Goal: Information Seeking & Learning: Compare options

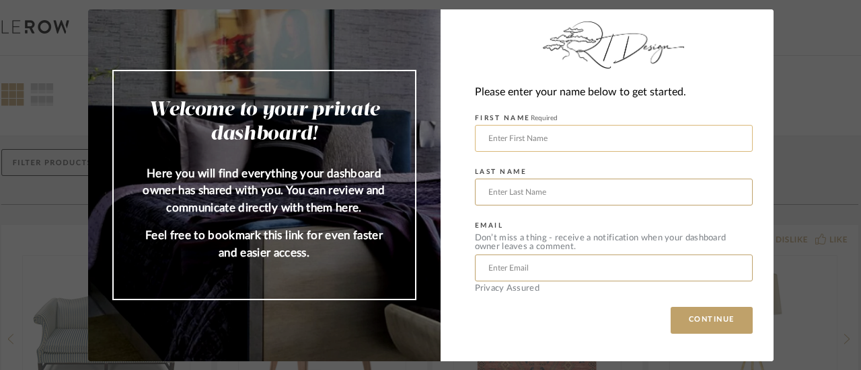
click at [496, 135] on input "text" at bounding box center [614, 138] width 278 height 27
type input "[PERSON_NAME]"
click at [500, 188] on input "text" at bounding box center [614, 192] width 278 height 27
type input "[PERSON_NAME]"
click at [489, 271] on input "text" at bounding box center [614, 268] width 278 height 27
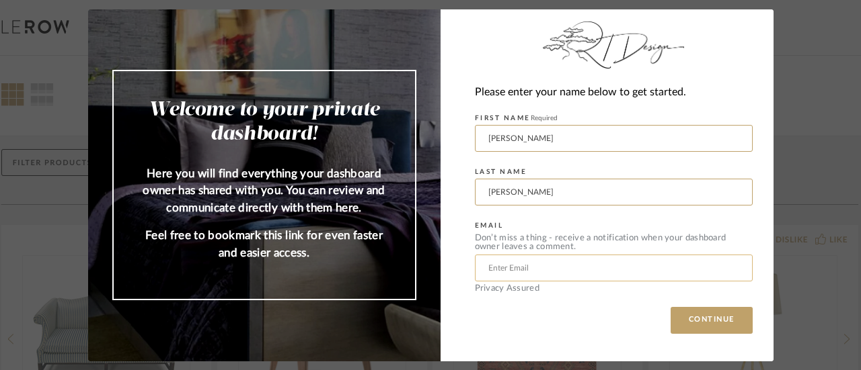
type input "l"
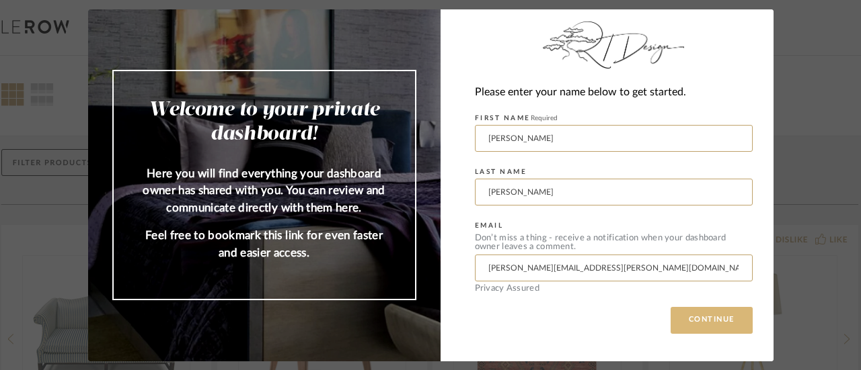
type input "[PERSON_NAME][EMAIL_ADDRESS][PERSON_NAME][DOMAIN_NAME]"
click at [701, 332] on button "CONTINUE" at bounding box center [711, 320] width 82 height 27
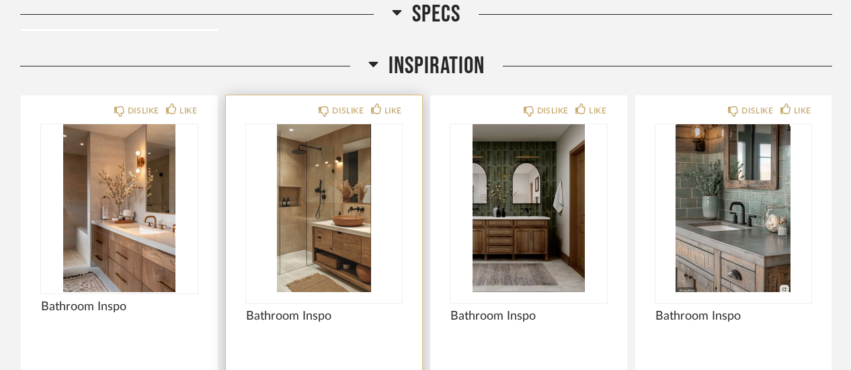
scroll to position [1210, 0]
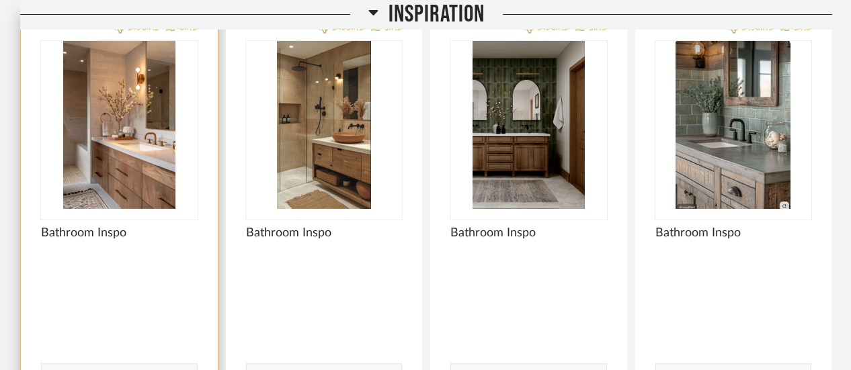
click at [114, 171] on img "0" at bounding box center [119, 125] width 157 height 168
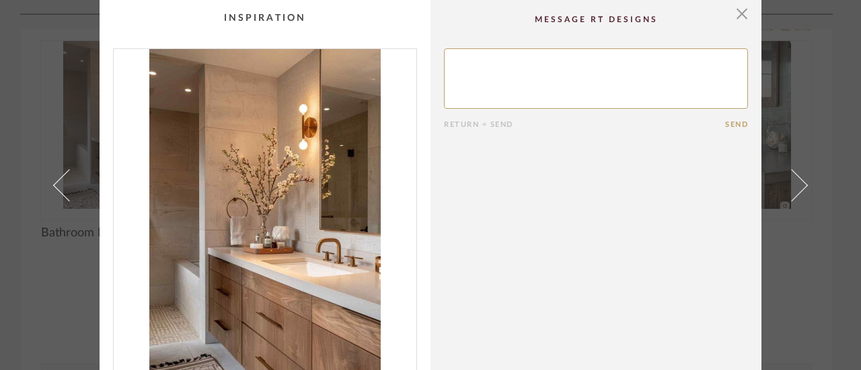
scroll to position [0, 0]
click at [734, 10] on span "button" at bounding box center [741, 13] width 27 height 27
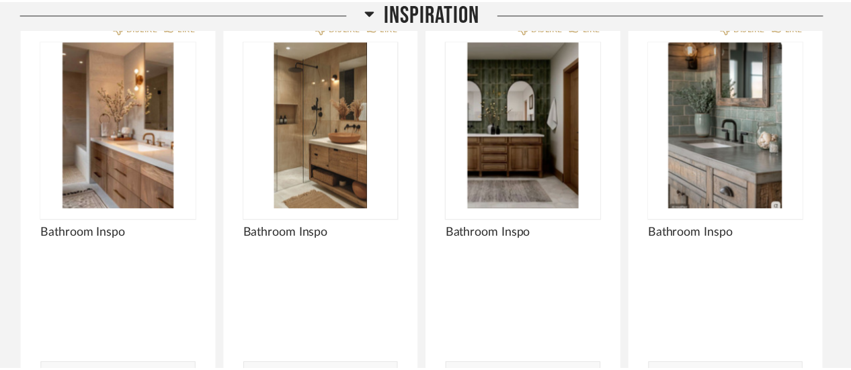
scroll to position [1210, 0]
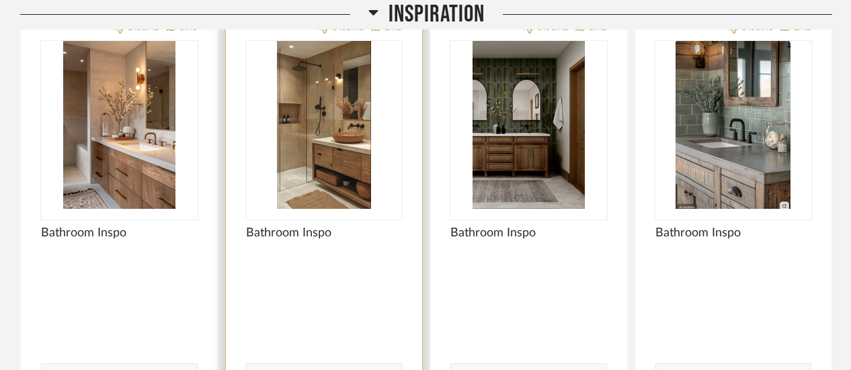
click at [330, 181] on img "0" at bounding box center [324, 125] width 157 height 168
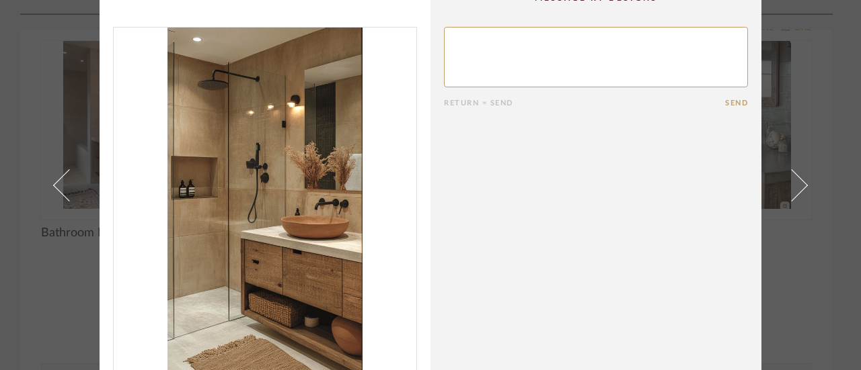
scroll to position [0, 0]
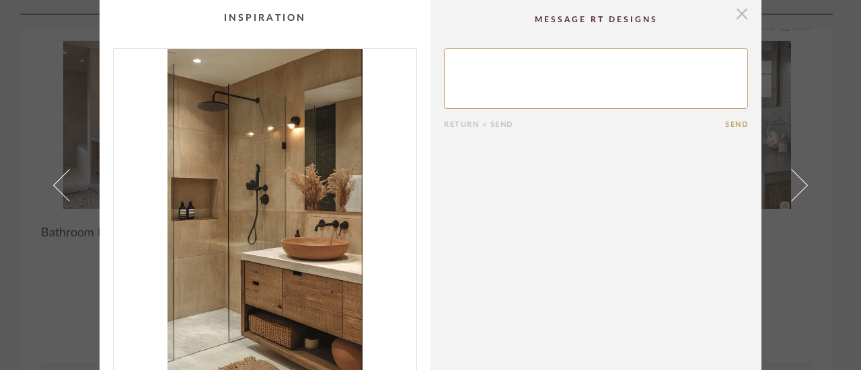
click at [742, 8] on span "button" at bounding box center [741, 13] width 27 height 27
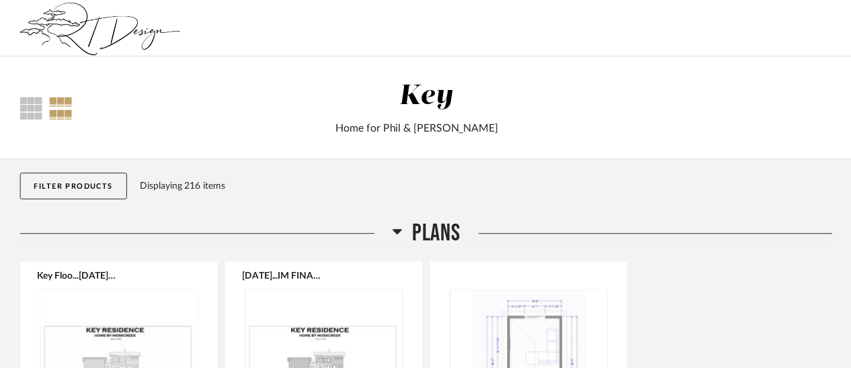
scroll to position [1210, 0]
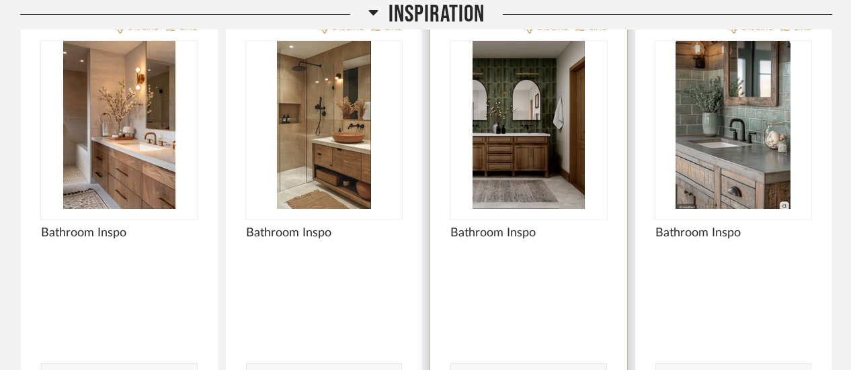
click at [512, 158] on img "0" at bounding box center [528, 125] width 157 height 168
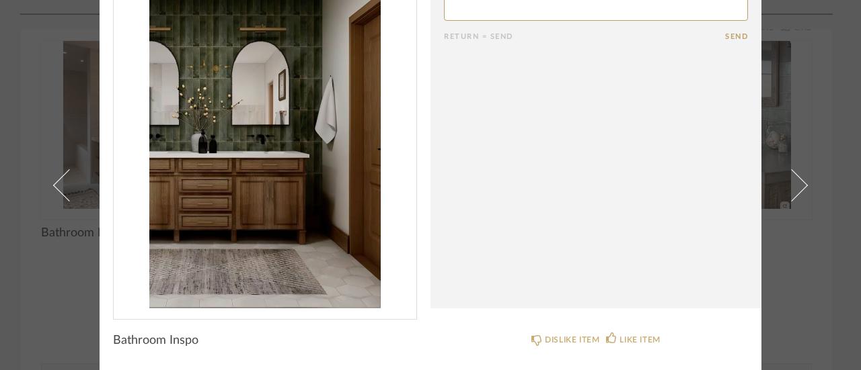
scroll to position [0, 0]
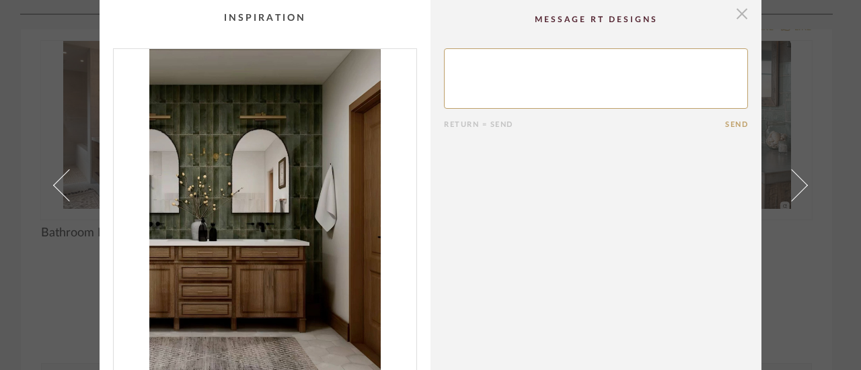
click at [731, 14] on span "button" at bounding box center [741, 13] width 27 height 27
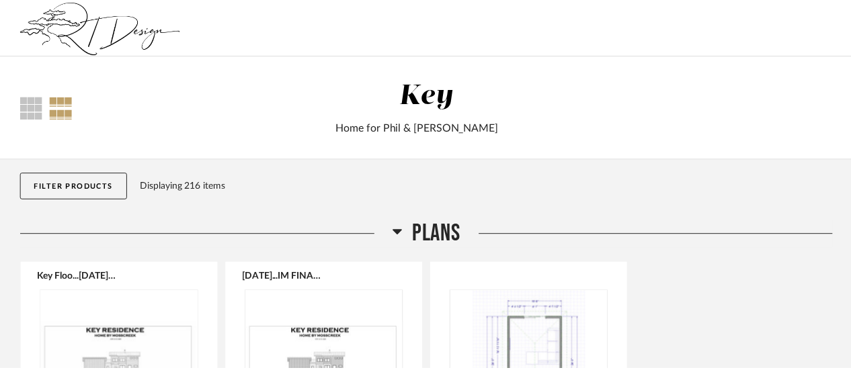
scroll to position [1210, 0]
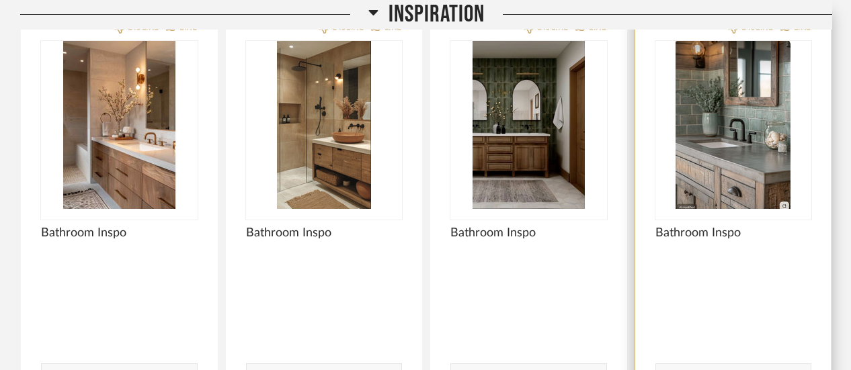
click at [725, 131] on img "0" at bounding box center [733, 125] width 157 height 168
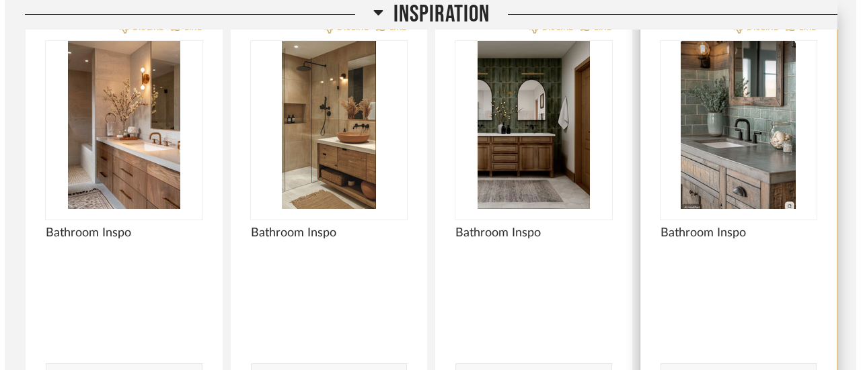
scroll to position [0, 0]
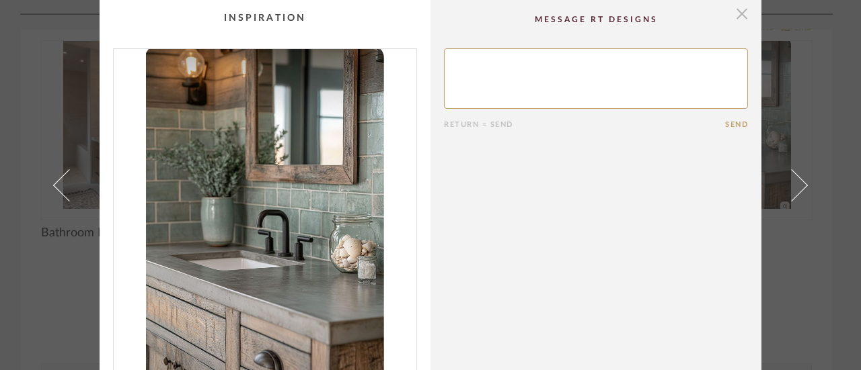
click at [734, 15] on span "button" at bounding box center [741, 13] width 27 height 27
